Goal: Task Accomplishment & Management: Complete application form

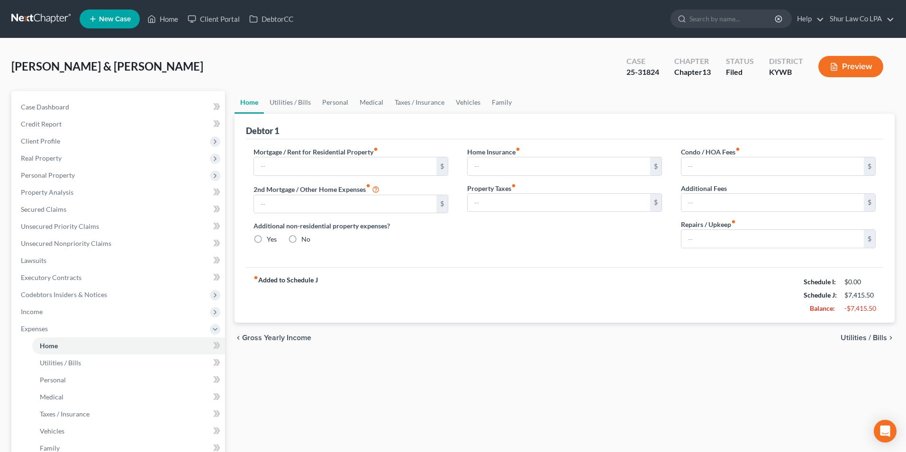
type input "1,765.00"
radio input "true"
type input "12.50"
type input "0.00"
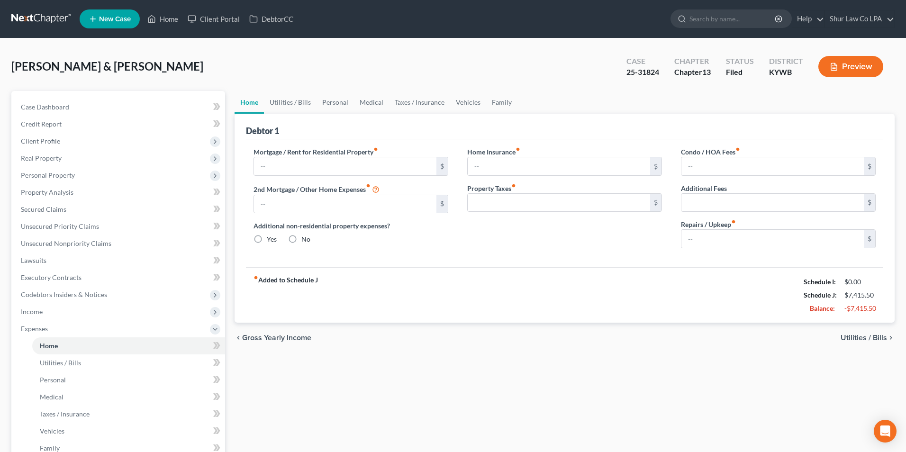
type input "0.00"
type input "20.00"
click at [23, 18] on link at bounding box center [41, 18] width 61 height 17
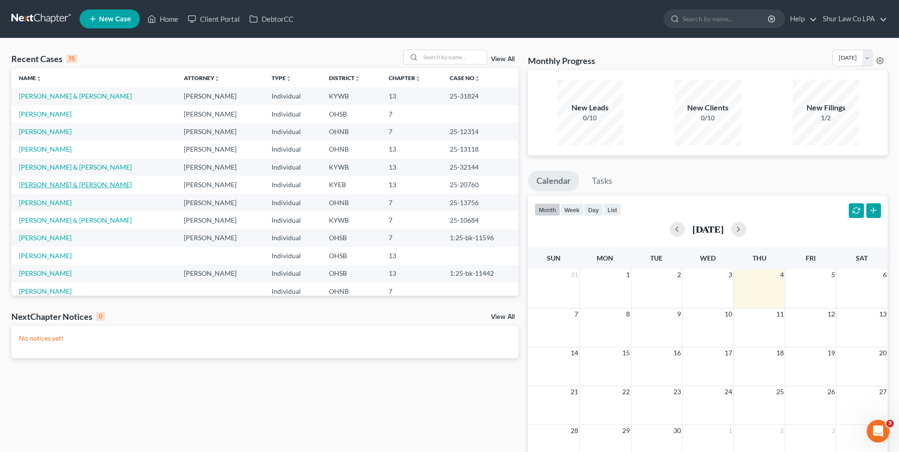
click at [44, 184] on link "Stokes, Ronnie & Regina" at bounding box center [75, 185] width 113 height 8
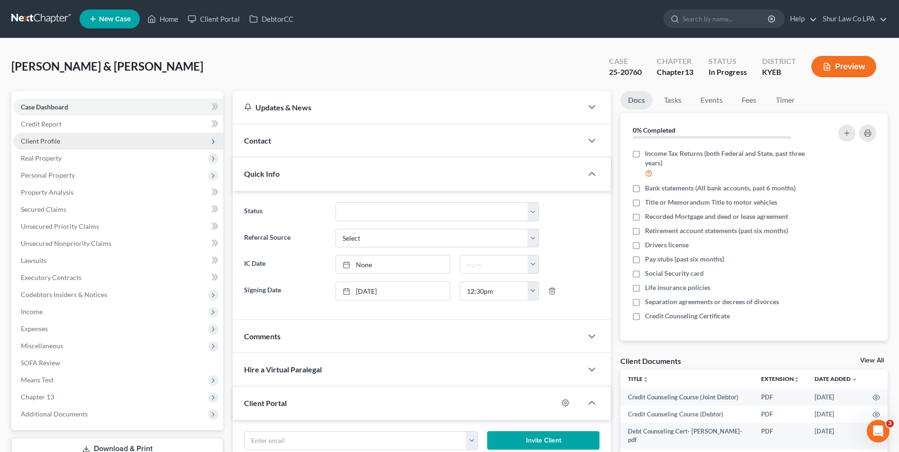
click at [43, 142] on span "Client Profile" at bounding box center [40, 141] width 39 height 8
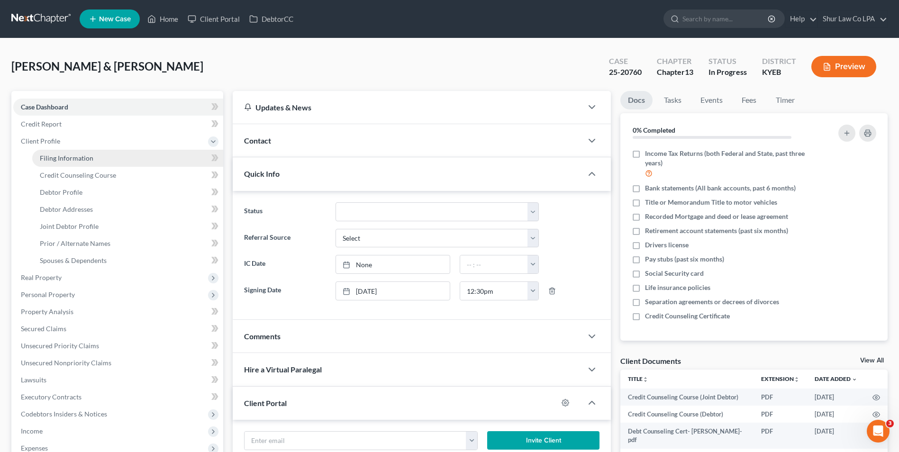
click at [61, 163] on link "Filing Information" at bounding box center [127, 158] width 191 height 17
select select "1"
select select "3"
select select "0"
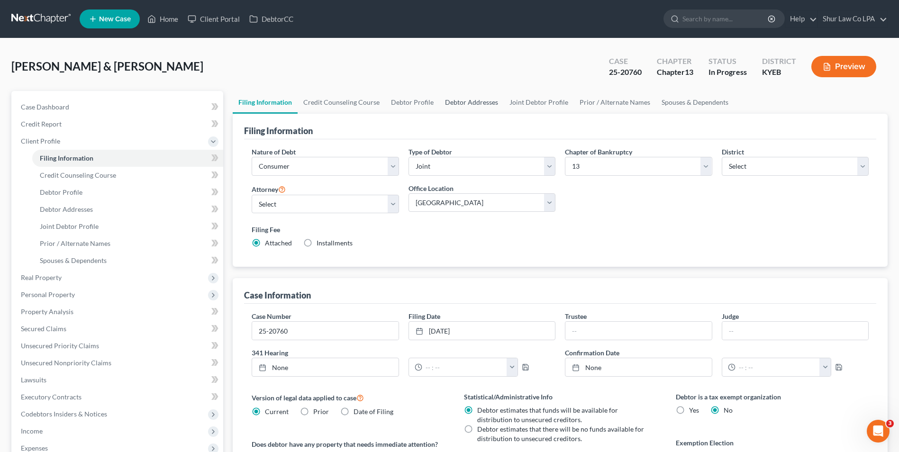
click at [460, 99] on link "Debtor Addresses" at bounding box center [471, 102] width 64 height 23
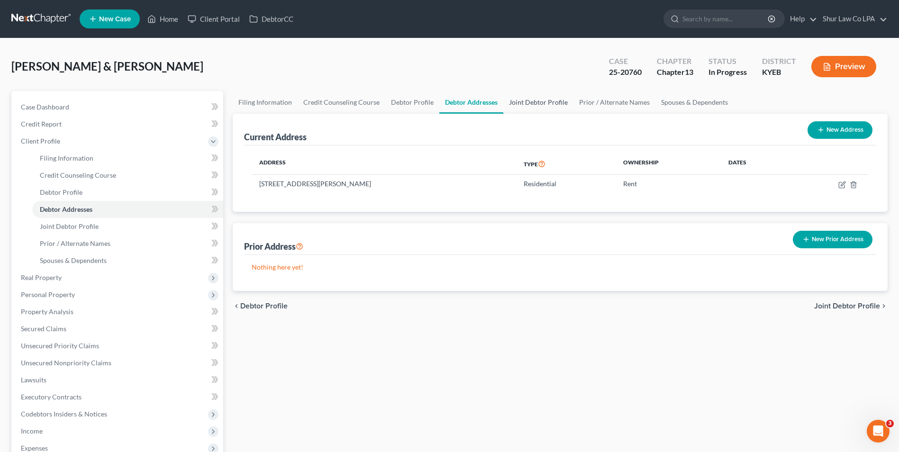
click at [544, 101] on link "Joint Debtor Profile" at bounding box center [538, 102] width 70 height 23
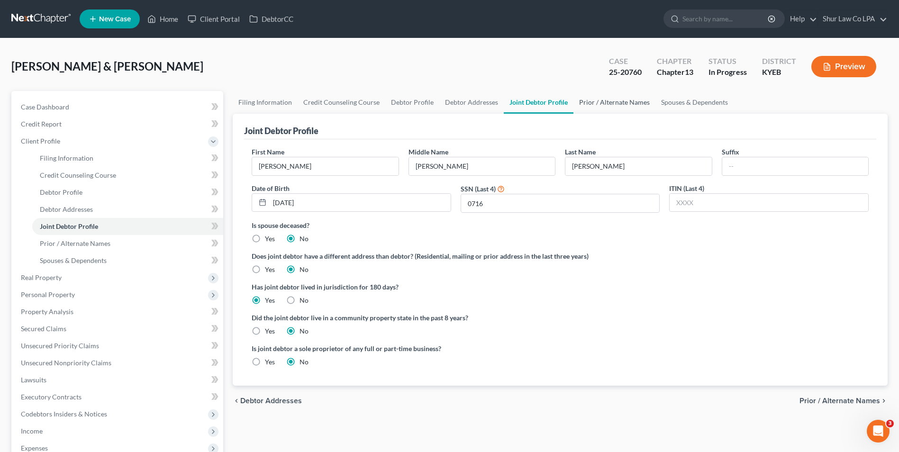
click at [601, 100] on link "Prior / Alternate Names" at bounding box center [614, 102] width 82 height 23
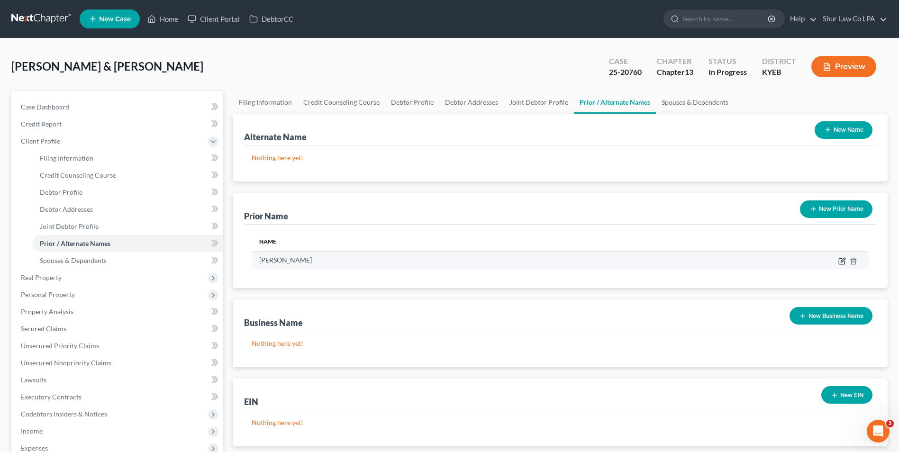
click at [840, 260] on icon "button" at bounding box center [842, 261] width 8 height 8
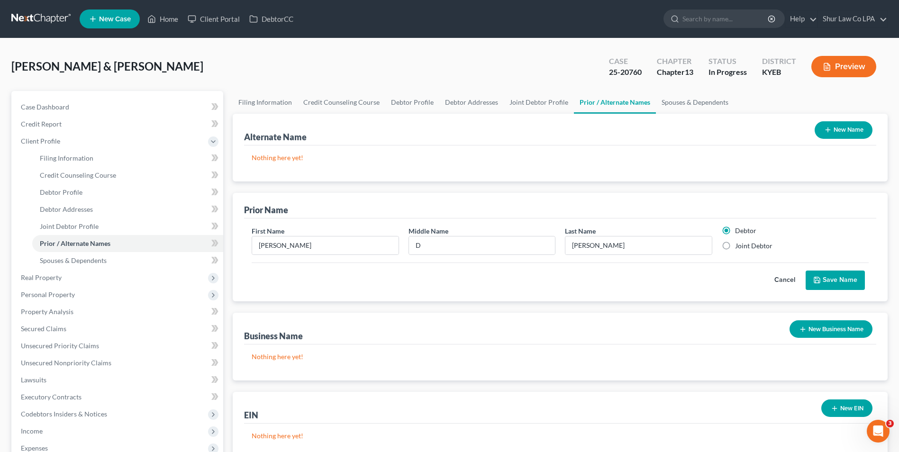
click at [735, 245] on label "Joint Debtor" at bounding box center [753, 245] width 37 height 9
click at [739, 245] on input "Joint Debtor" at bounding box center [742, 244] width 6 height 6
radio input "true"
radio input "false"
click at [825, 285] on button "Save Name" at bounding box center [834, 281] width 59 height 20
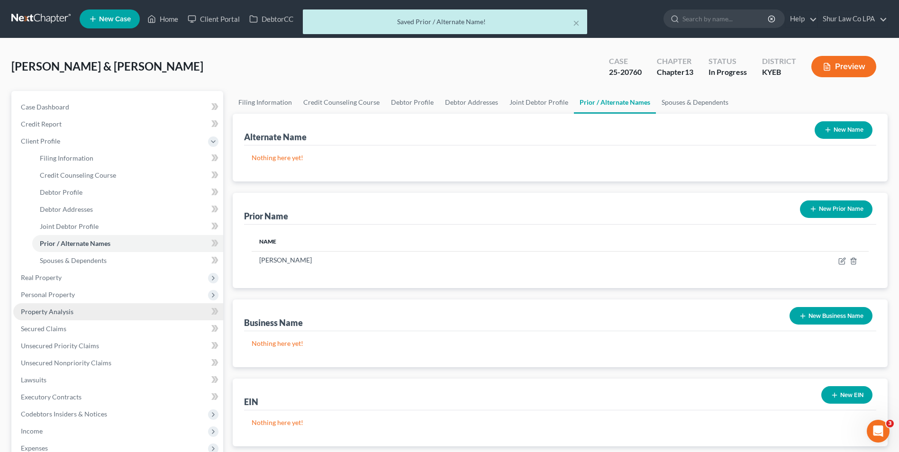
scroll to position [188, 0]
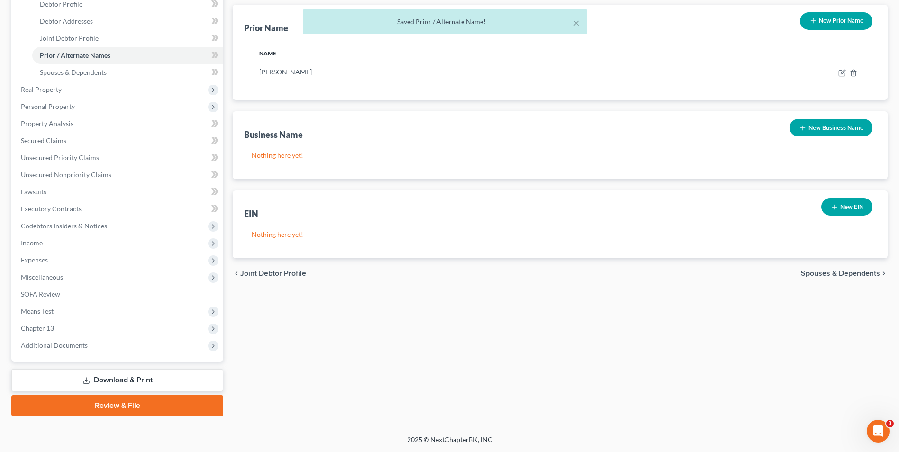
click at [92, 380] on link "Download & Print" at bounding box center [117, 380] width 212 height 22
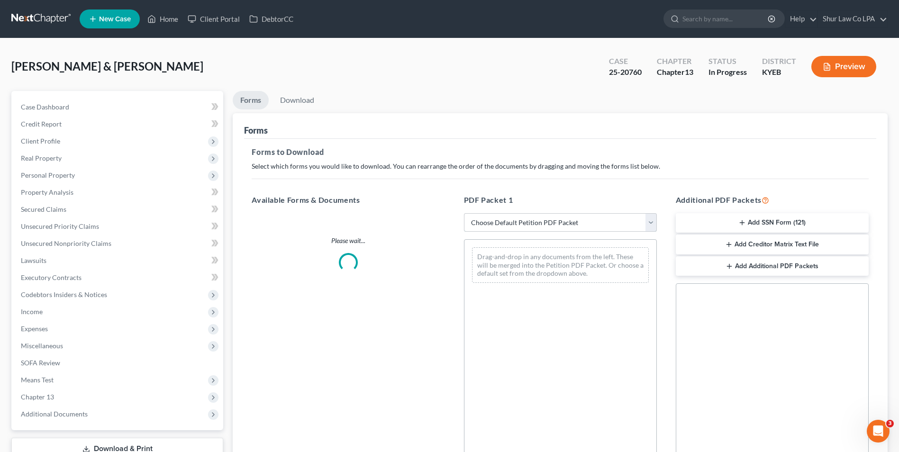
click at [649, 219] on select "Choose Default Petition PDF Packet Complete Bankruptcy Petition (all forms and …" at bounding box center [560, 222] width 193 height 19
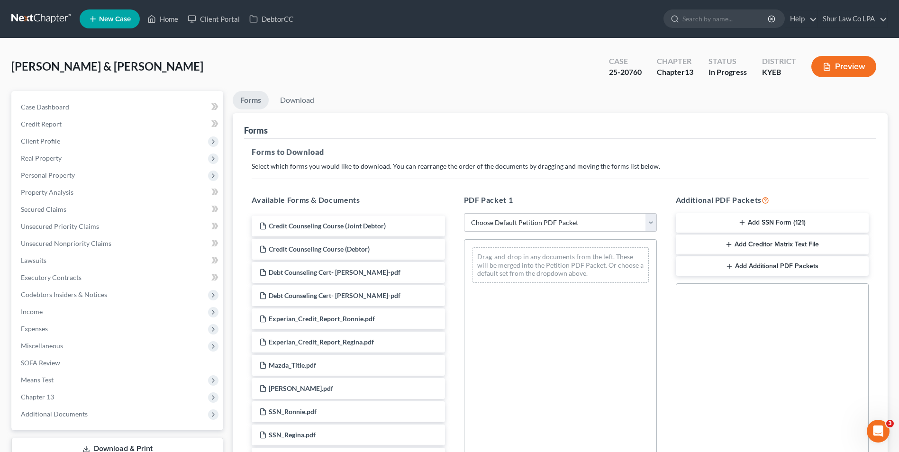
select select "2"
click at [464, 213] on select "Choose Default Petition PDF Packet Complete Bankruptcy Petition (all forms and …" at bounding box center [560, 222] width 193 height 19
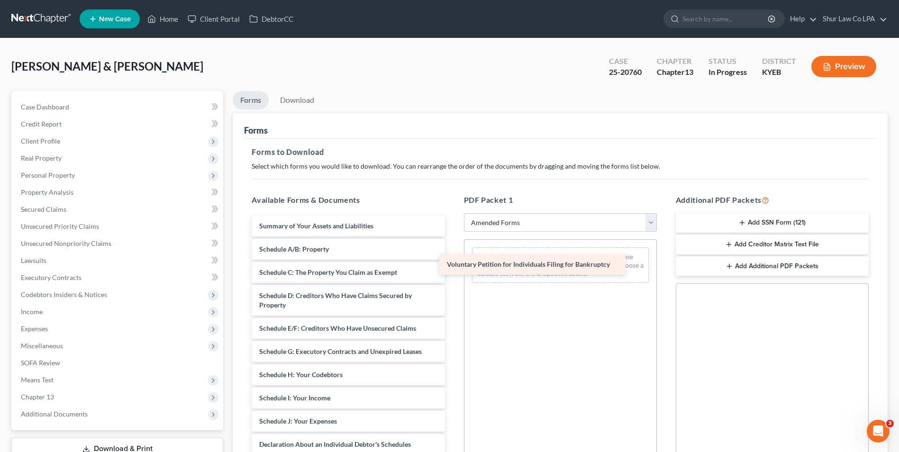
drag, startPoint x: 376, startPoint y: 223, endPoint x: 564, endPoint y: 261, distance: 191.5
click at [452, 261] on div "Voluntary Petition for Individuals Filing for Bankruptcy Voluntary Petition for…" at bounding box center [348, 415] width 208 height 398
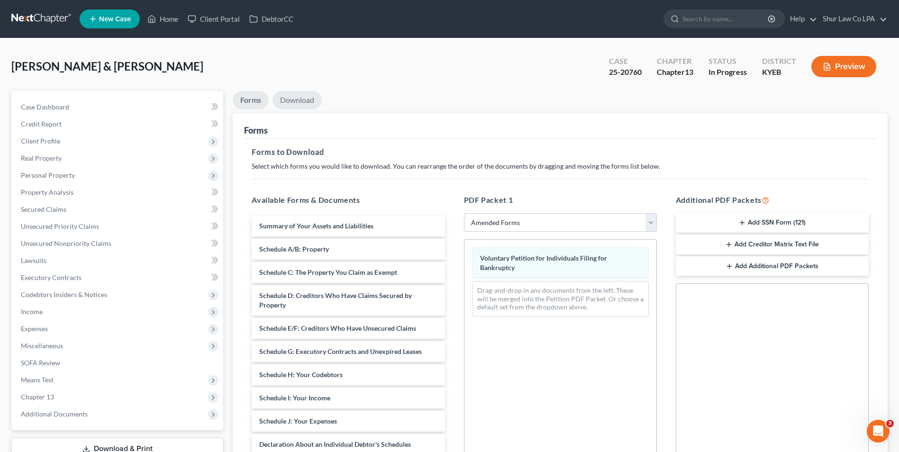
click at [293, 97] on link "Download" at bounding box center [296, 100] width 49 height 18
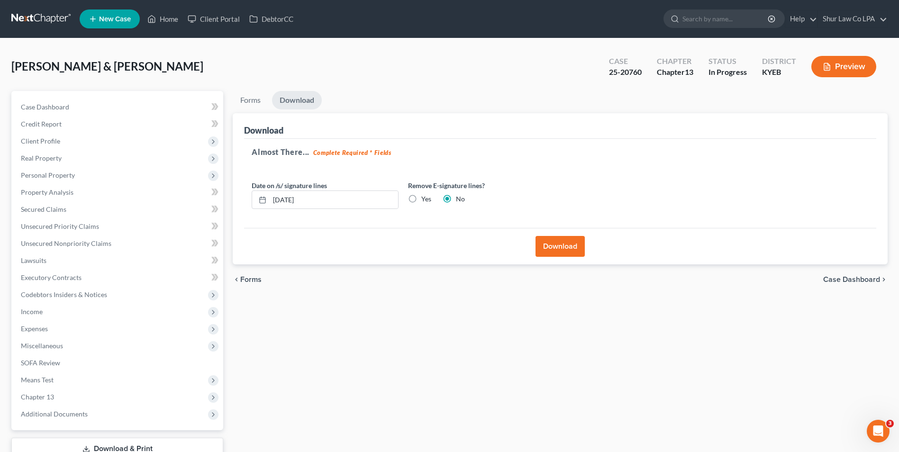
click at [549, 244] on button "Download" at bounding box center [559, 246] width 49 height 21
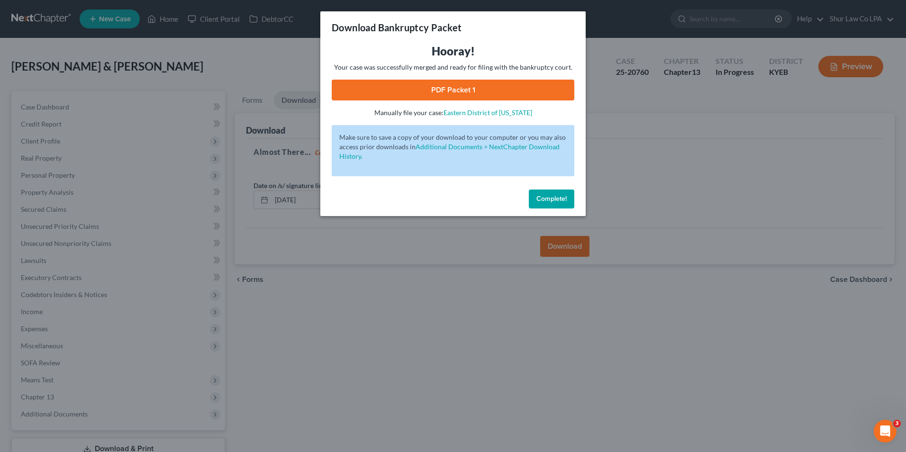
click at [484, 87] on link "PDF Packet 1" at bounding box center [453, 90] width 243 height 21
click at [533, 196] on button "Complete!" at bounding box center [551, 199] width 45 height 19
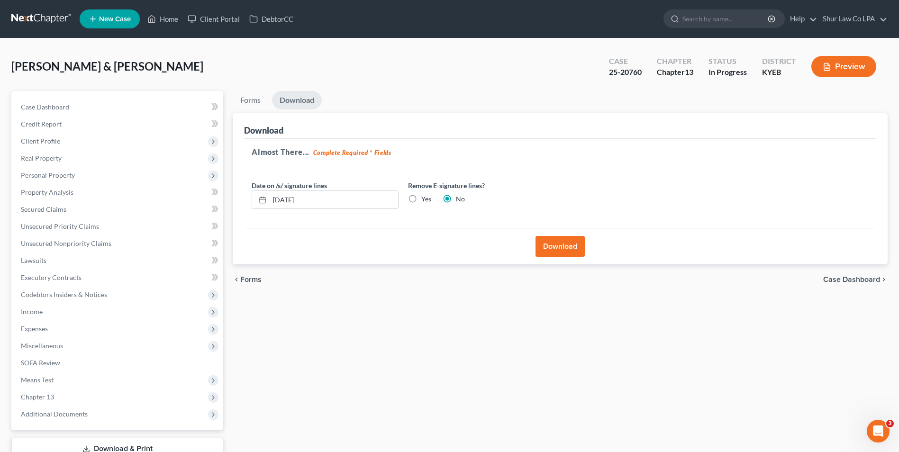
click at [25, 17] on link at bounding box center [41, 18] width 61 height 17
